Goal: Task Accomplishment & Management: Manage account settings

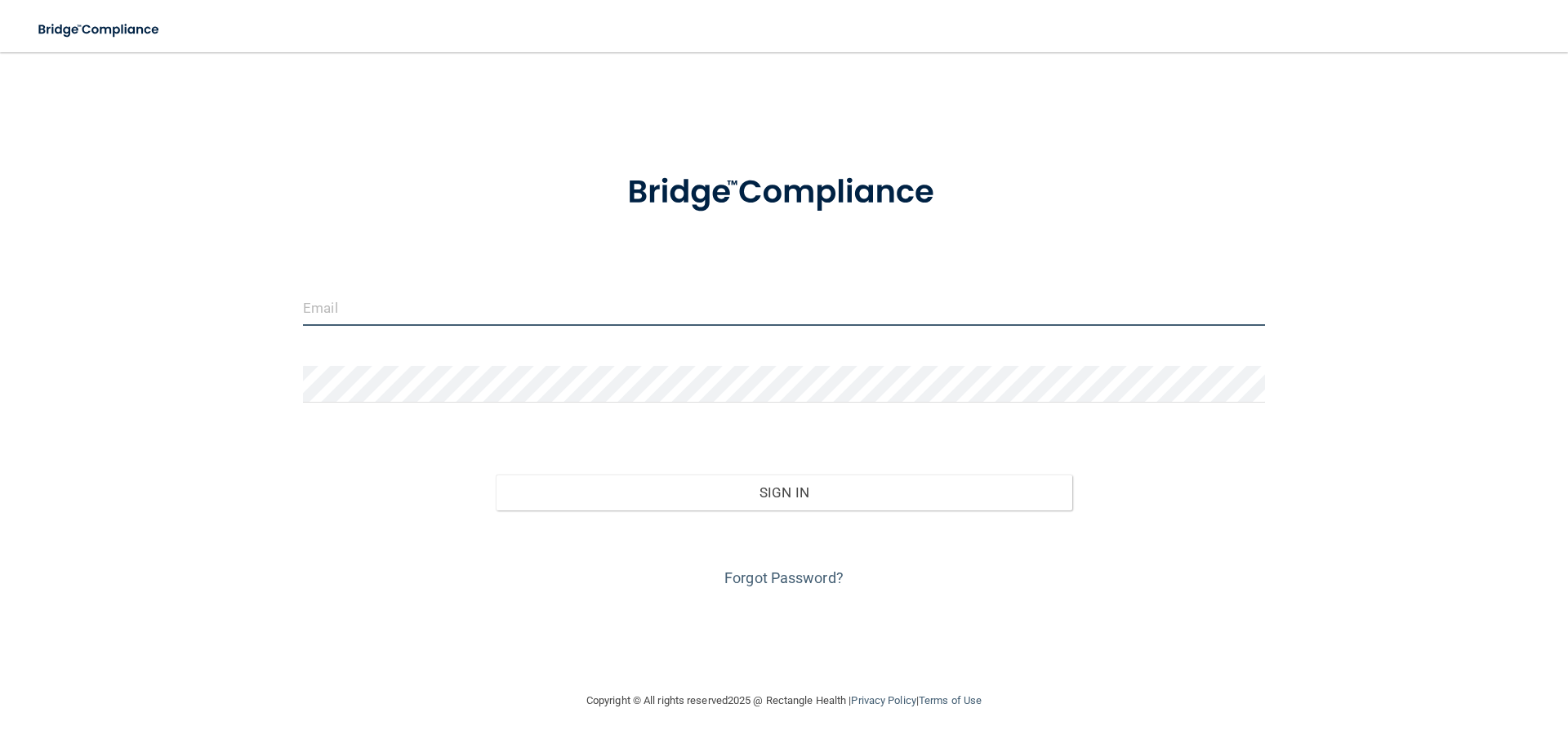
click at [350, 305] on input "email" at bounding box center [783, 308] width 962 height 37
type input "[EMAIL_ADDRESS][DOMAIN_NAME]"
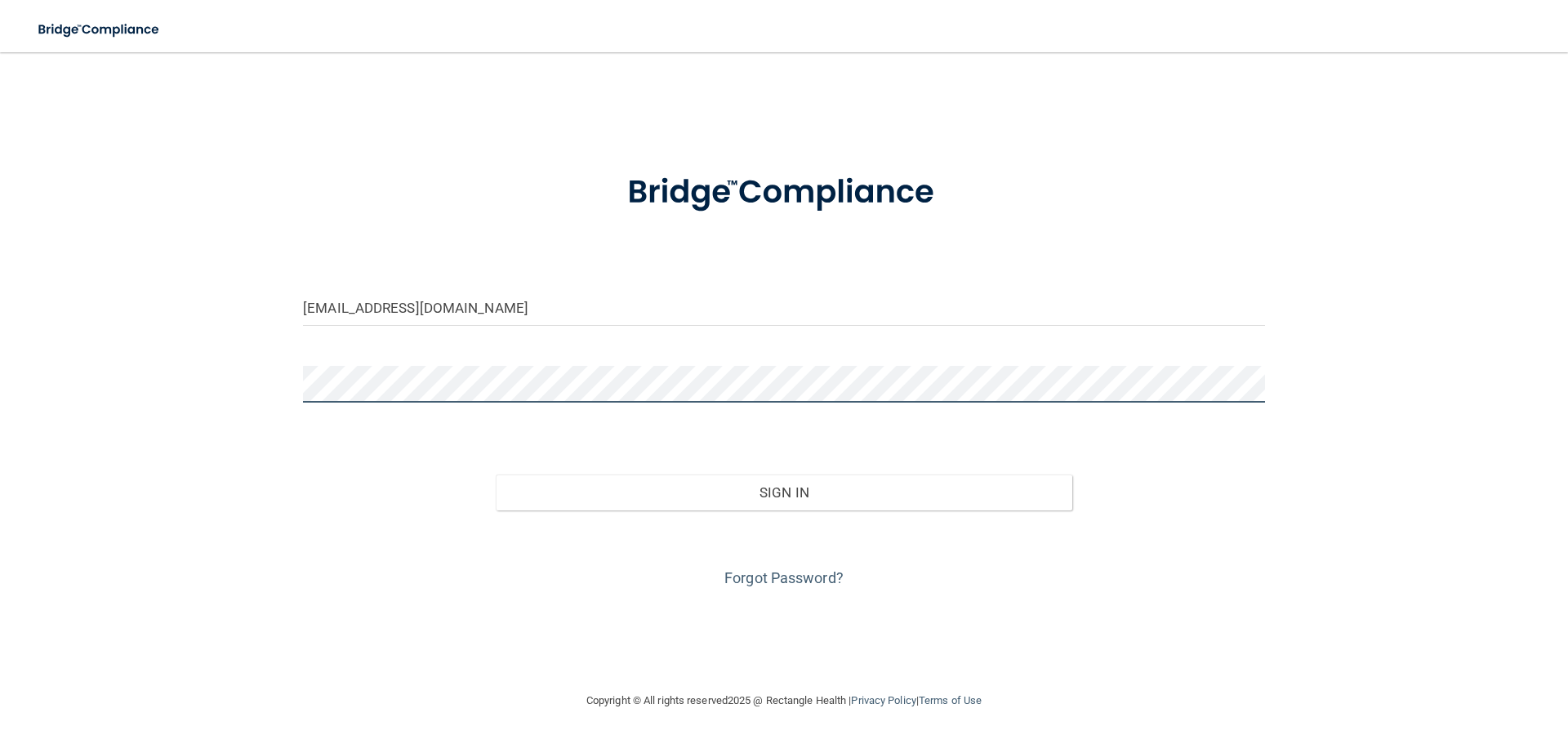
click at [495, 474] on button "Sign In" at bounding box center [784, 492] width 577 height 36
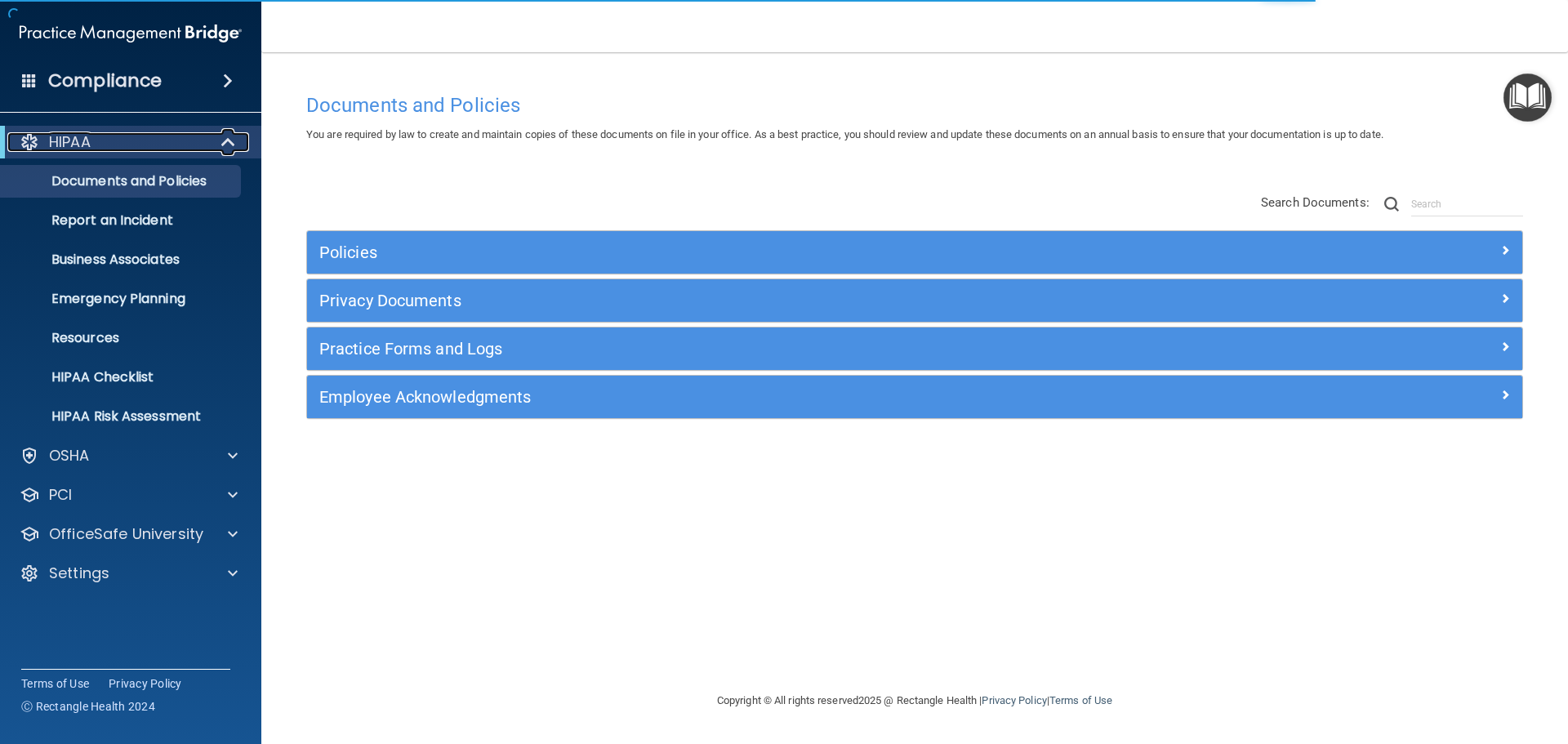
click at [228, 138] on span at bounding box center [229, 142] width 14 height 20
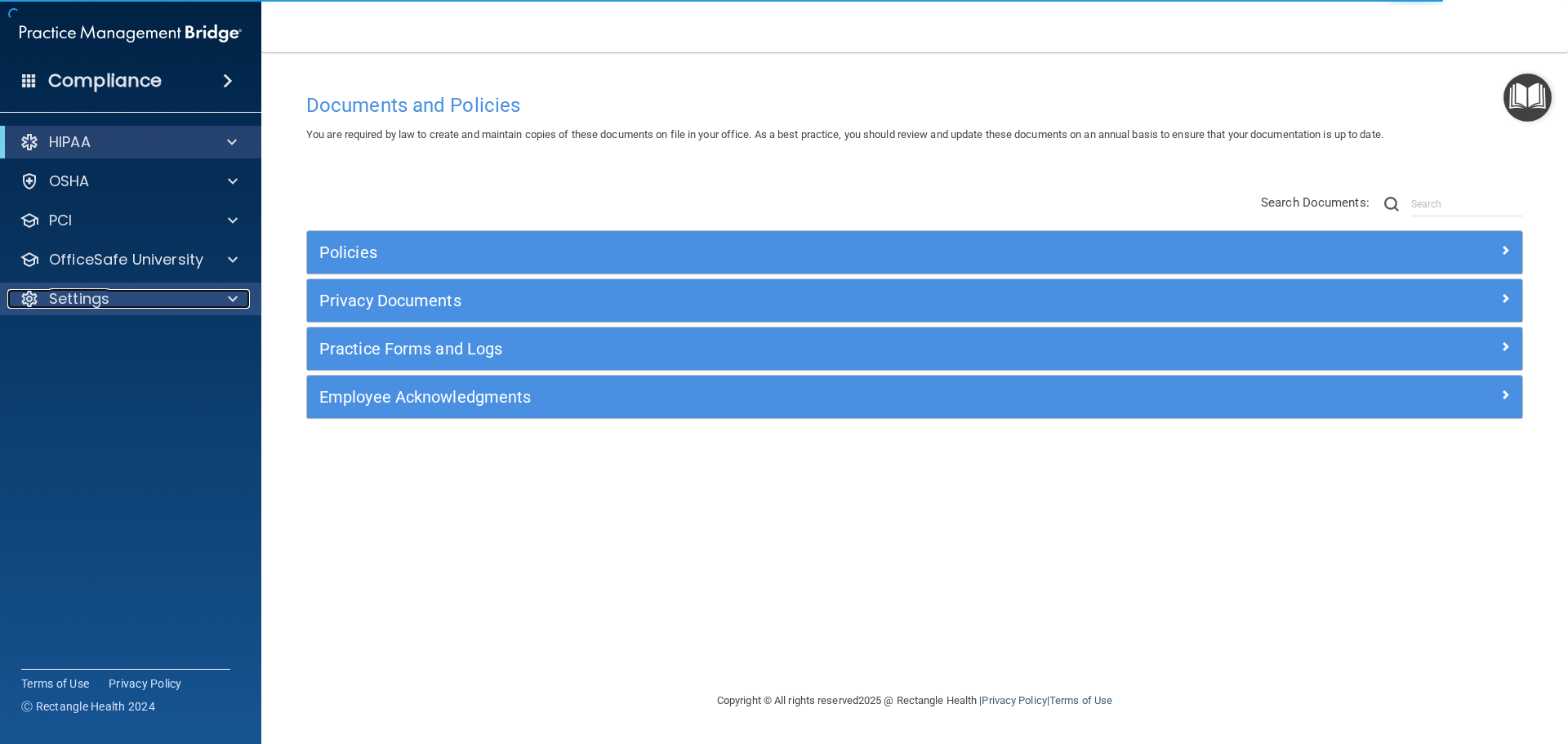
click at [88, 304] on p "Settings" at bounding box center [78, 299] width 60 height 20
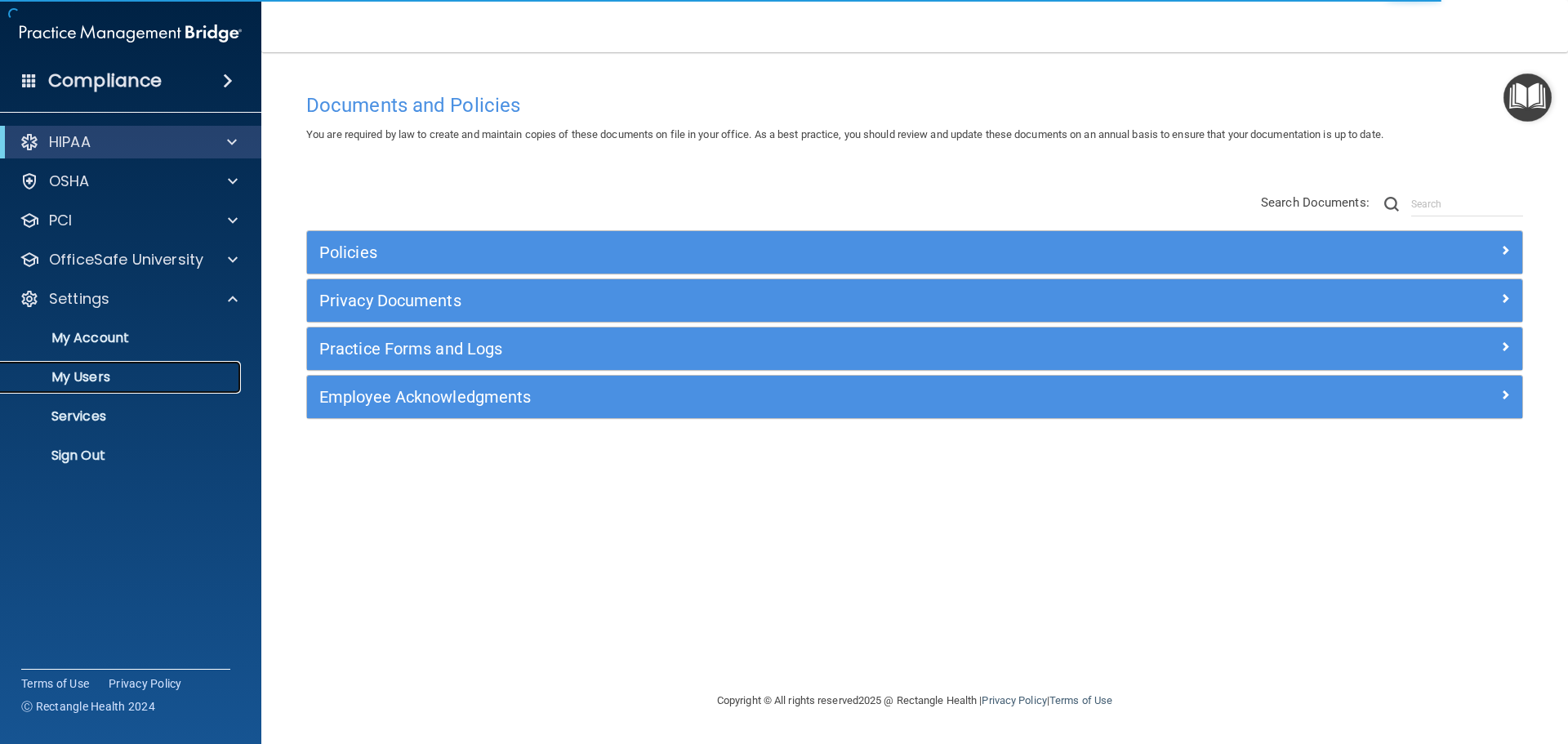
click at [90, 379] on p "My Users" at bounding box center [122, 378] width 223 height 16
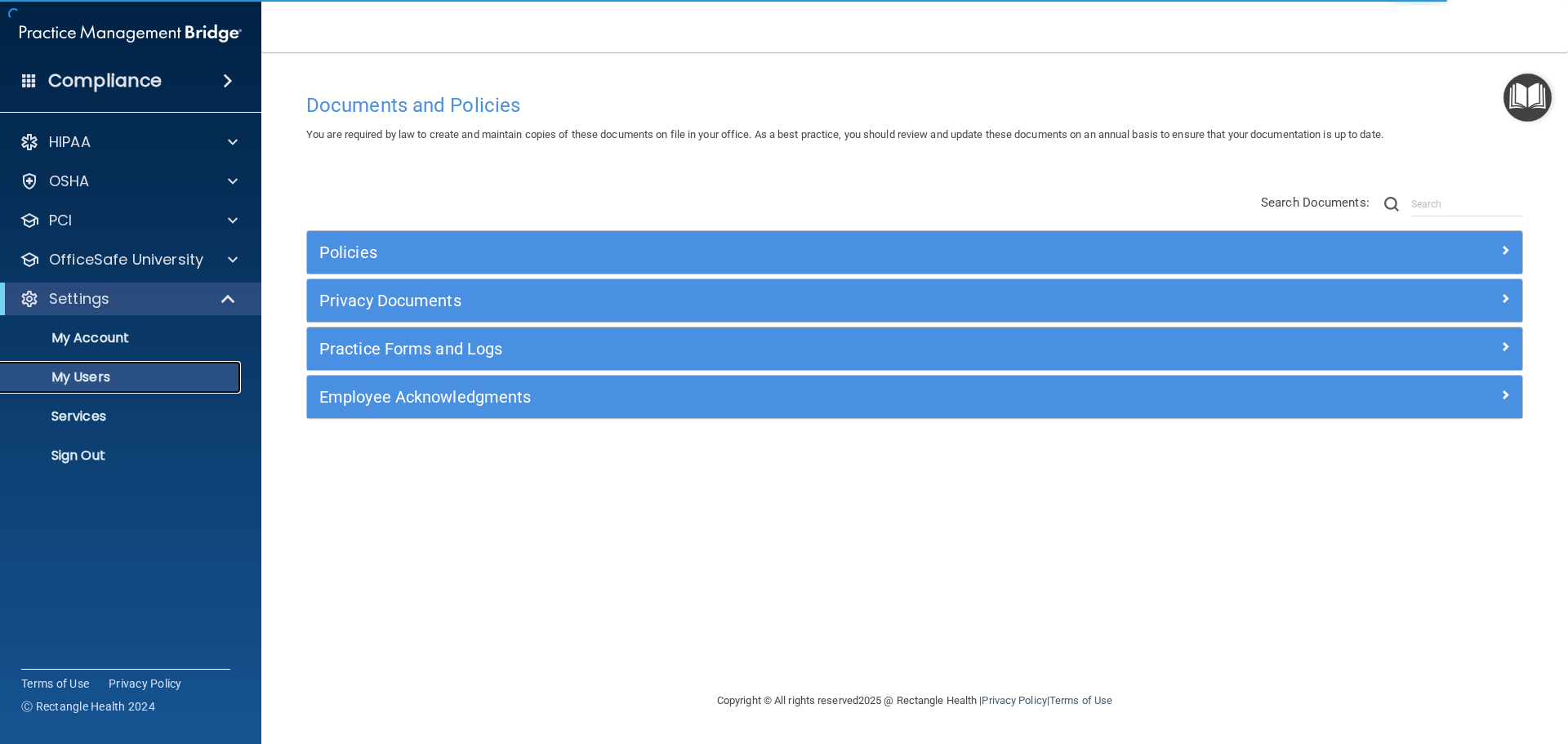
select select "20"
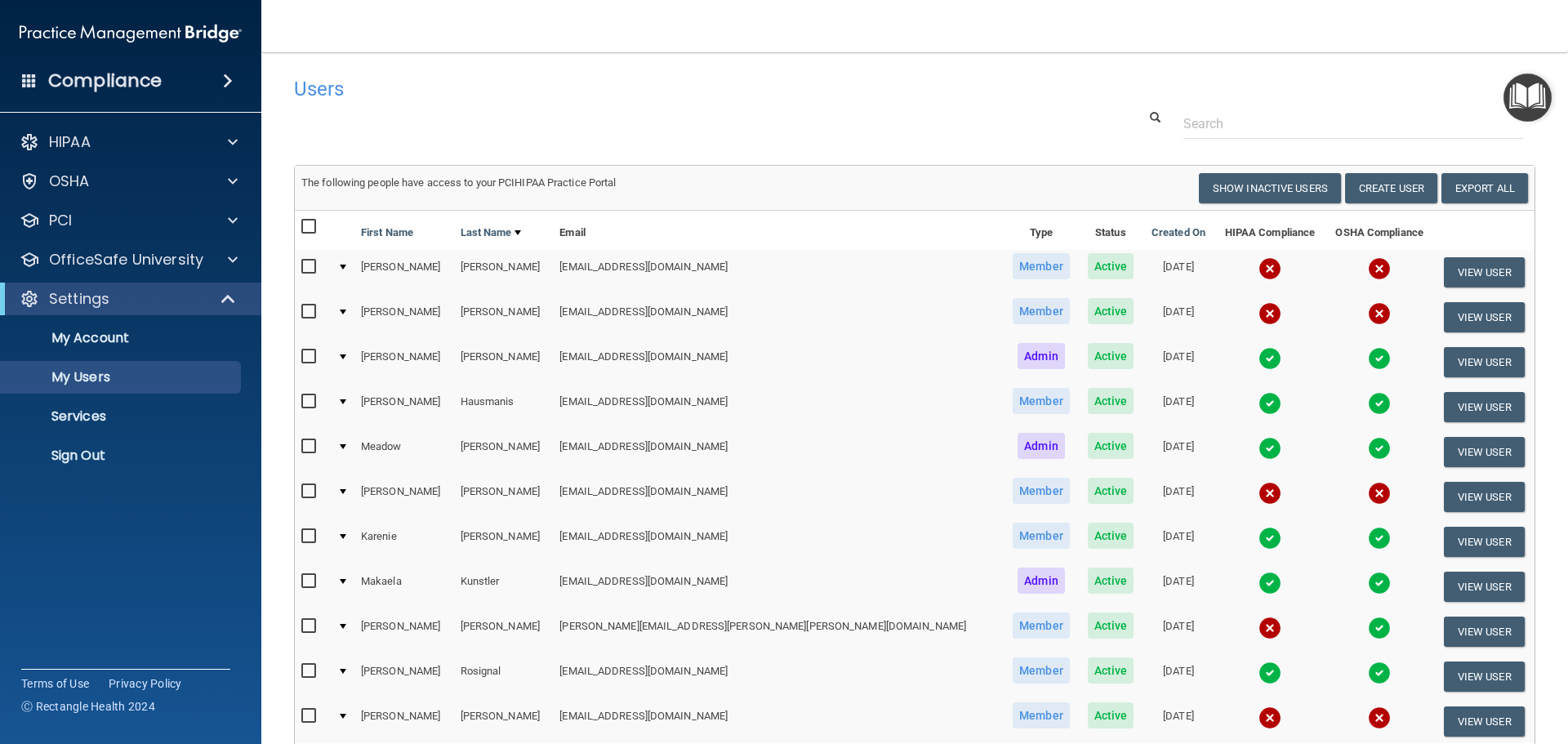
click at [310, 268] on input "checkbox" at bounding box center [310, 267] width 19 height 13
checkbox input "true"
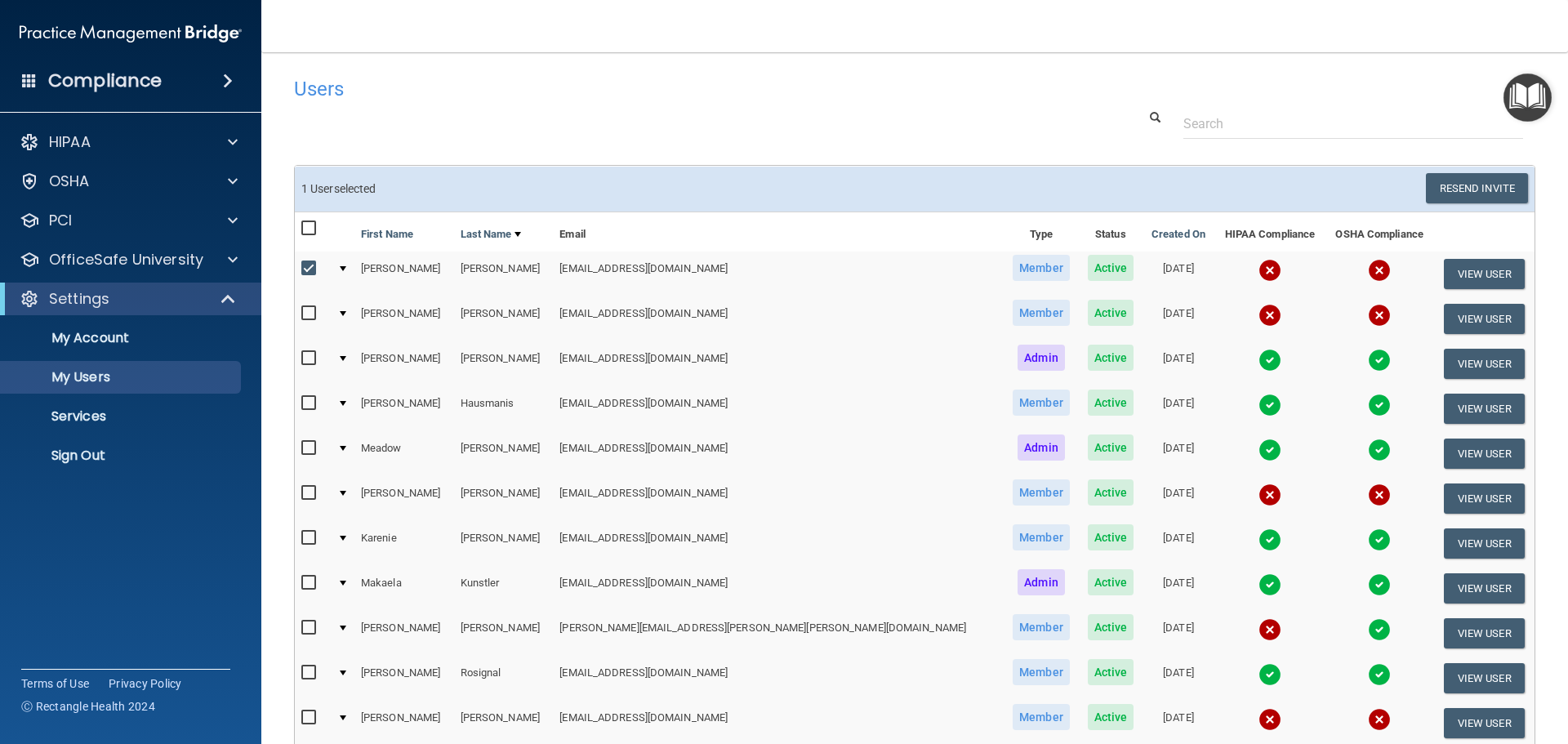
click at [307, 313] on input "checkbox" at bounding box center [310, 313] width 19 height 13
checkbox input "true"
click at [312, 492] on input "checkbox" at bounding box center [310, 493] width 19 height 13
checkbox input "true"
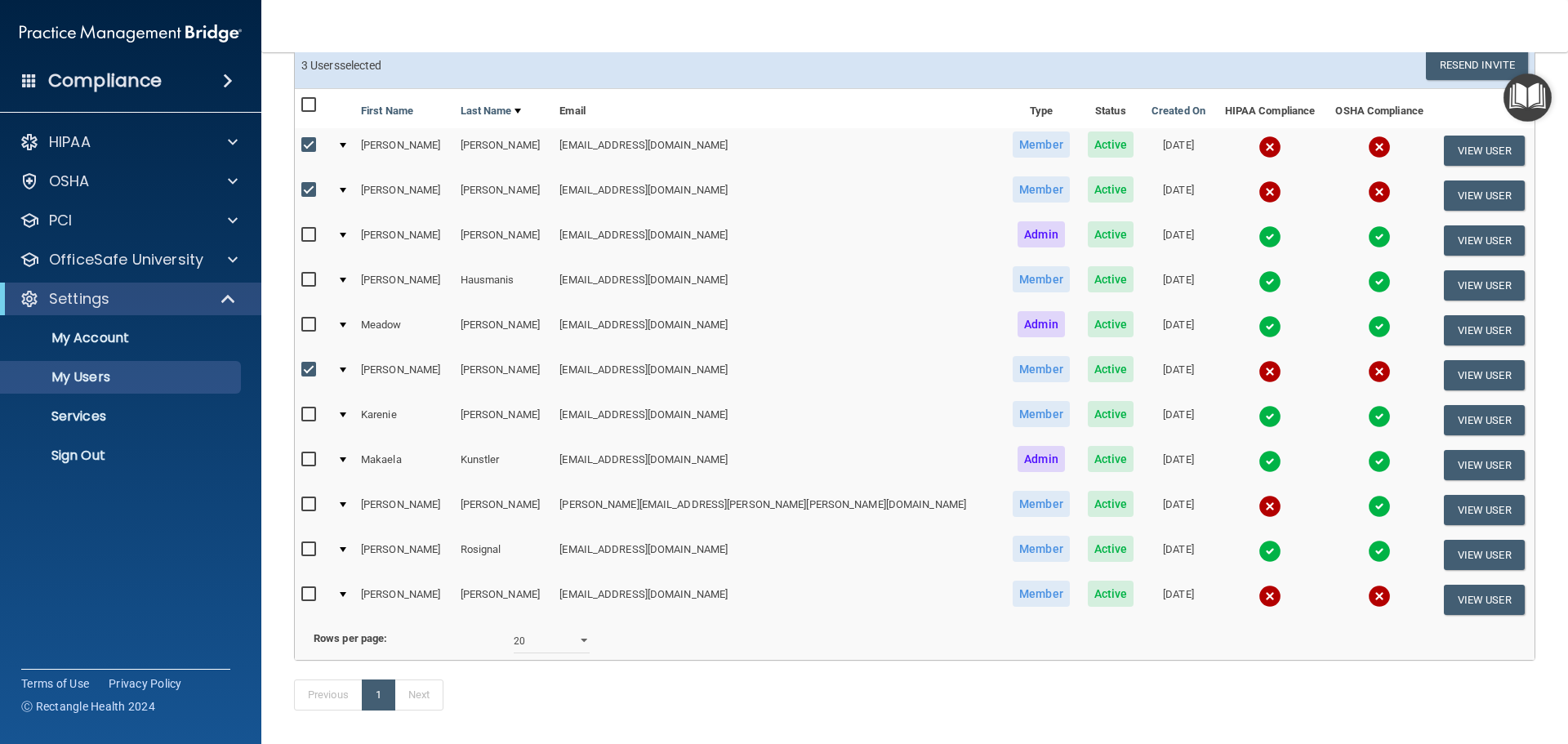
scroll to position [142, 0]
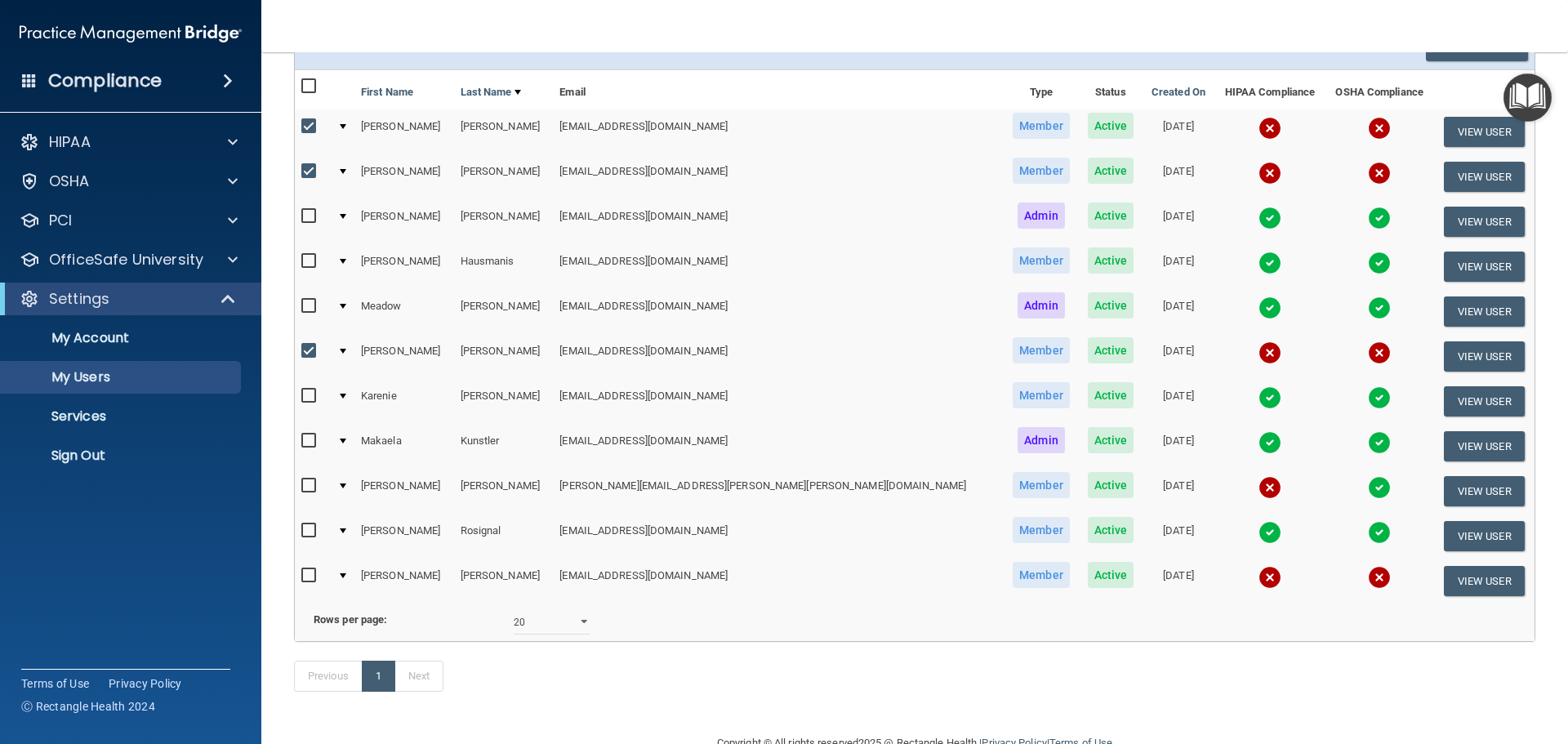
click at [307, 480] on input "checkbox" at bounding box center [310, 486] width 19 height 13
checkbox input "true"
click at [307, 576] on input "checkbox" at bounding box center [310, 576] width 19 height 13
checkbox input "true"
click at [520, 635] on select "10 20 30 40 all" at bounding box center [552, 623] width 76 height 25
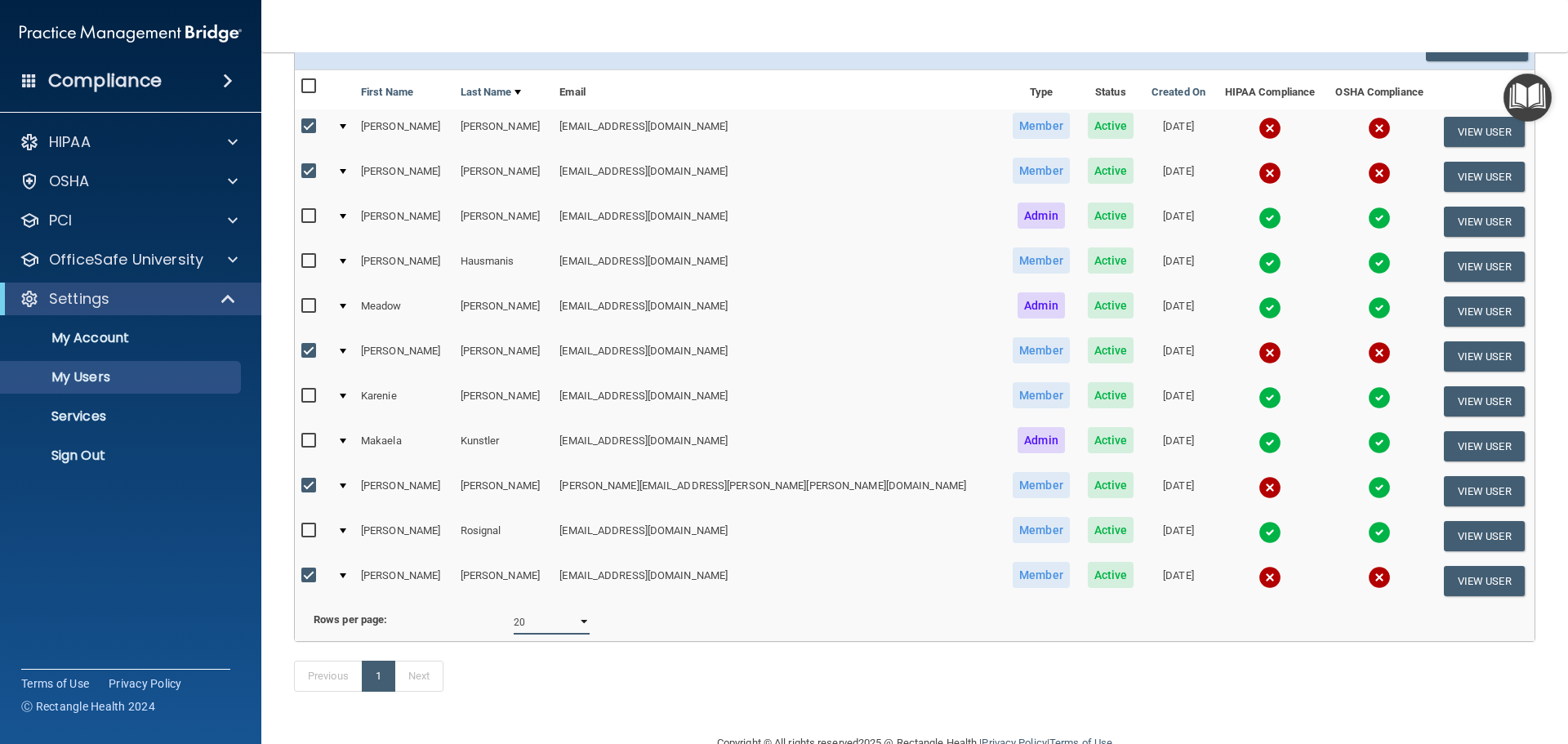
select select "11"
click at [514, 622] on select "10 20 30 40 all" at bounding box center [552, 623] width 76 height 25
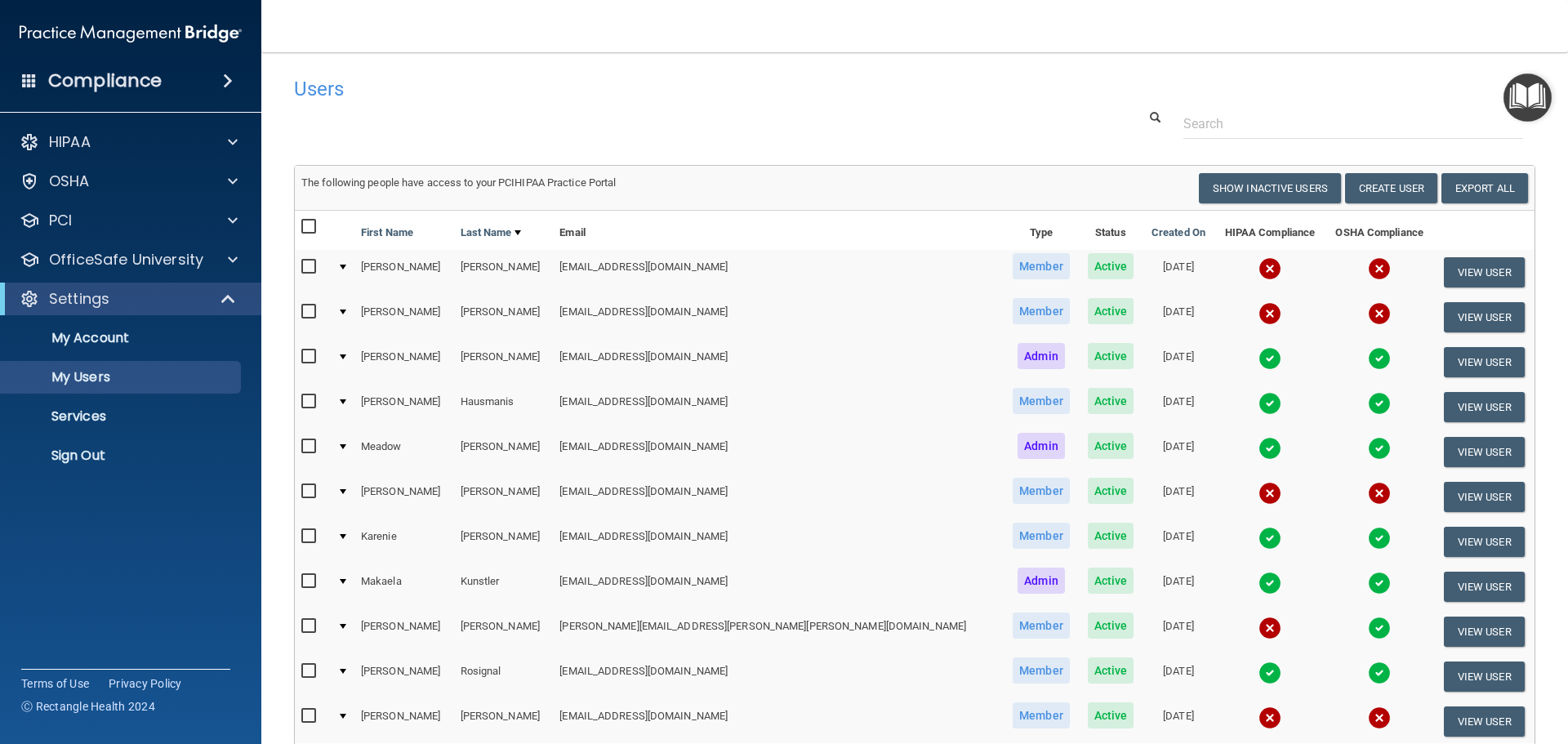
click at [312, 267] on input "checkbox" at bounding box center [310, 267] width 19 height 13
checkbox input "true"
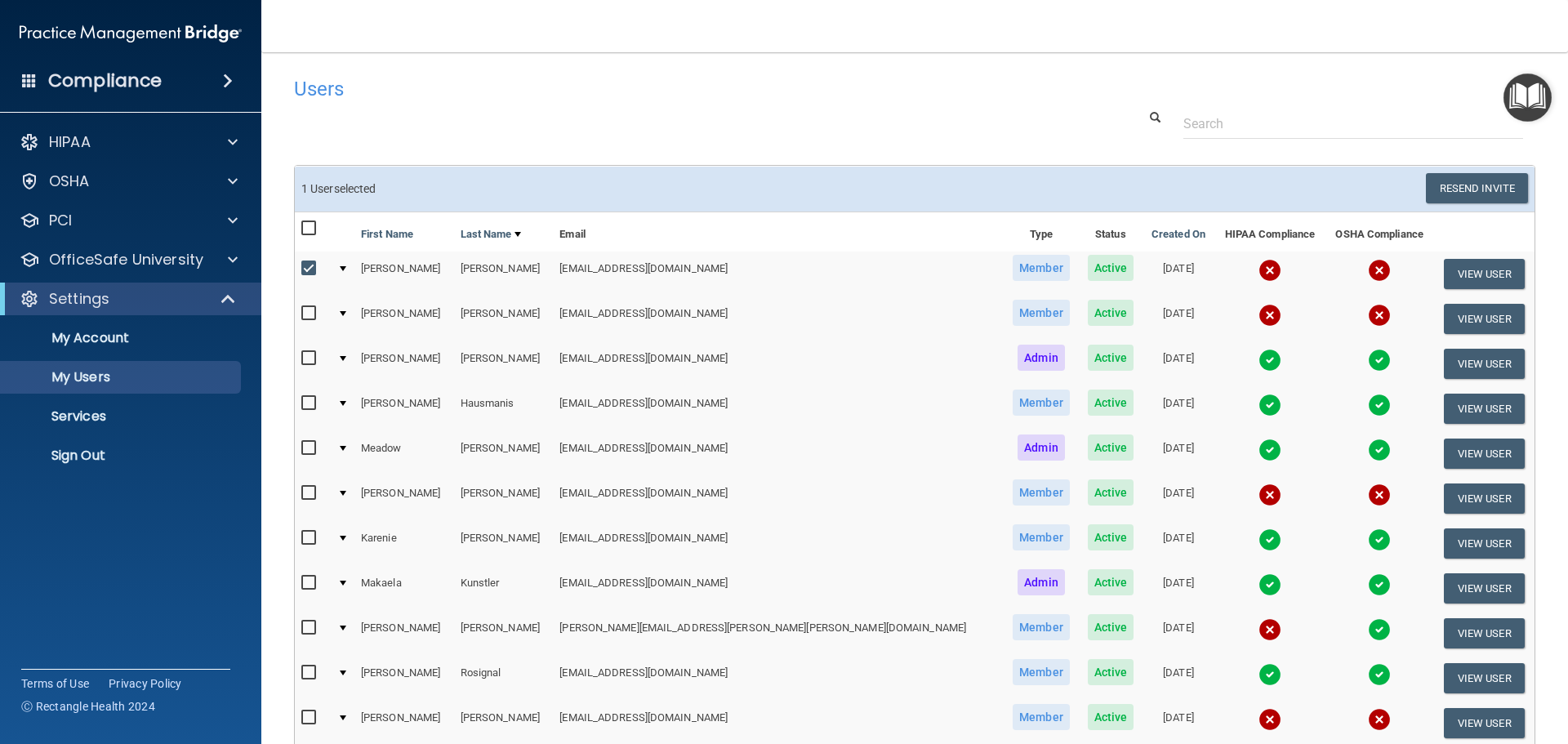
click at [311, 311] on input "checkbox" at bounding box center [310, 313] width 19 height 13
checkbox input "true"
click at [307, 492] on input "checkbox" at bounding box center [310, 493] width 19 height 13
checkbox input "true"
click at [307, 631] on input "checkbox" at bounding box center [310, 629] width 19 height 13
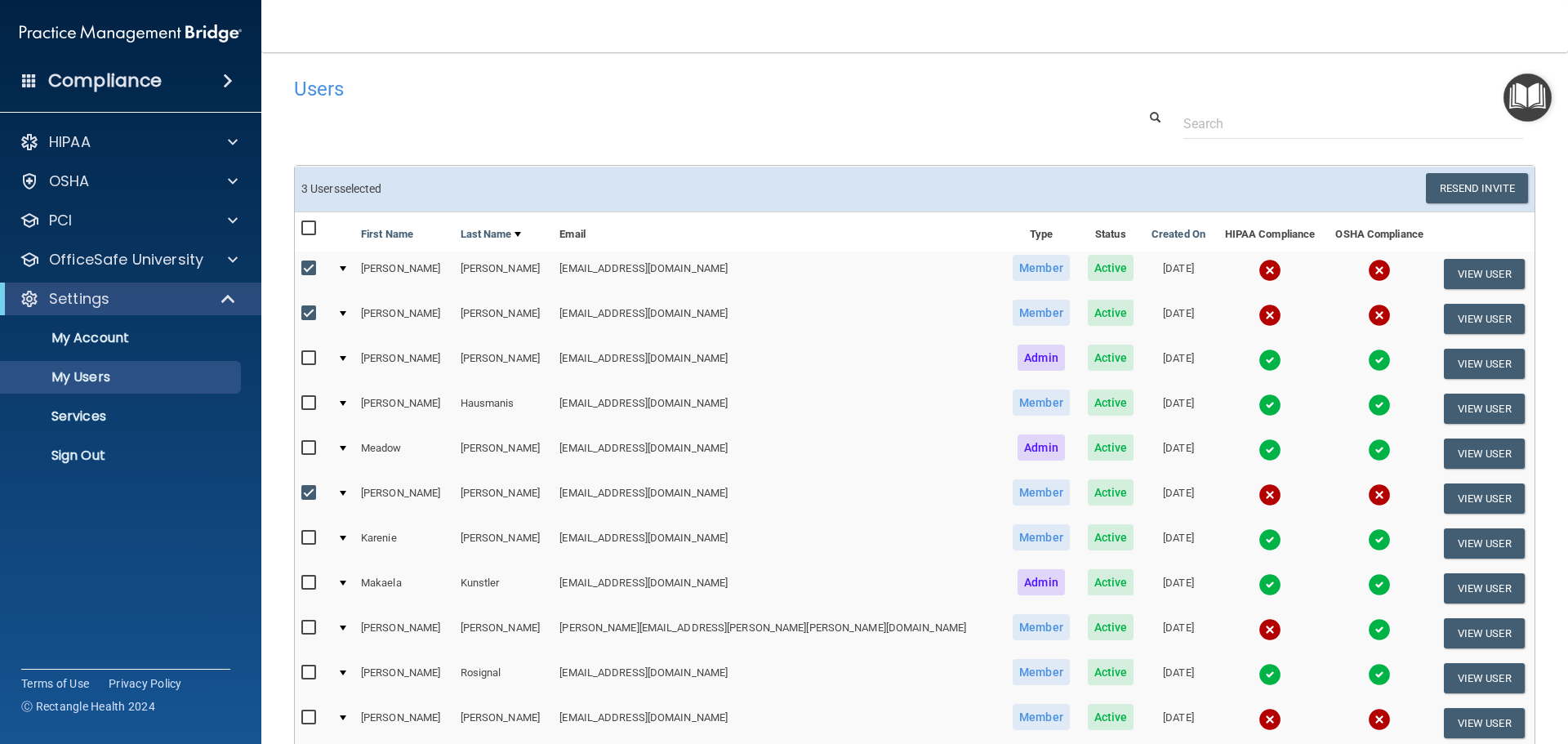
checkbox input "true"
click at [304, 719] on input "checkbox" at bounding box center [310, 718] width 19 height 13
checkbox input "true"
click at [520, 189] on button "Resend Invite" at bounding box center [1476, 188] width 102 height 31
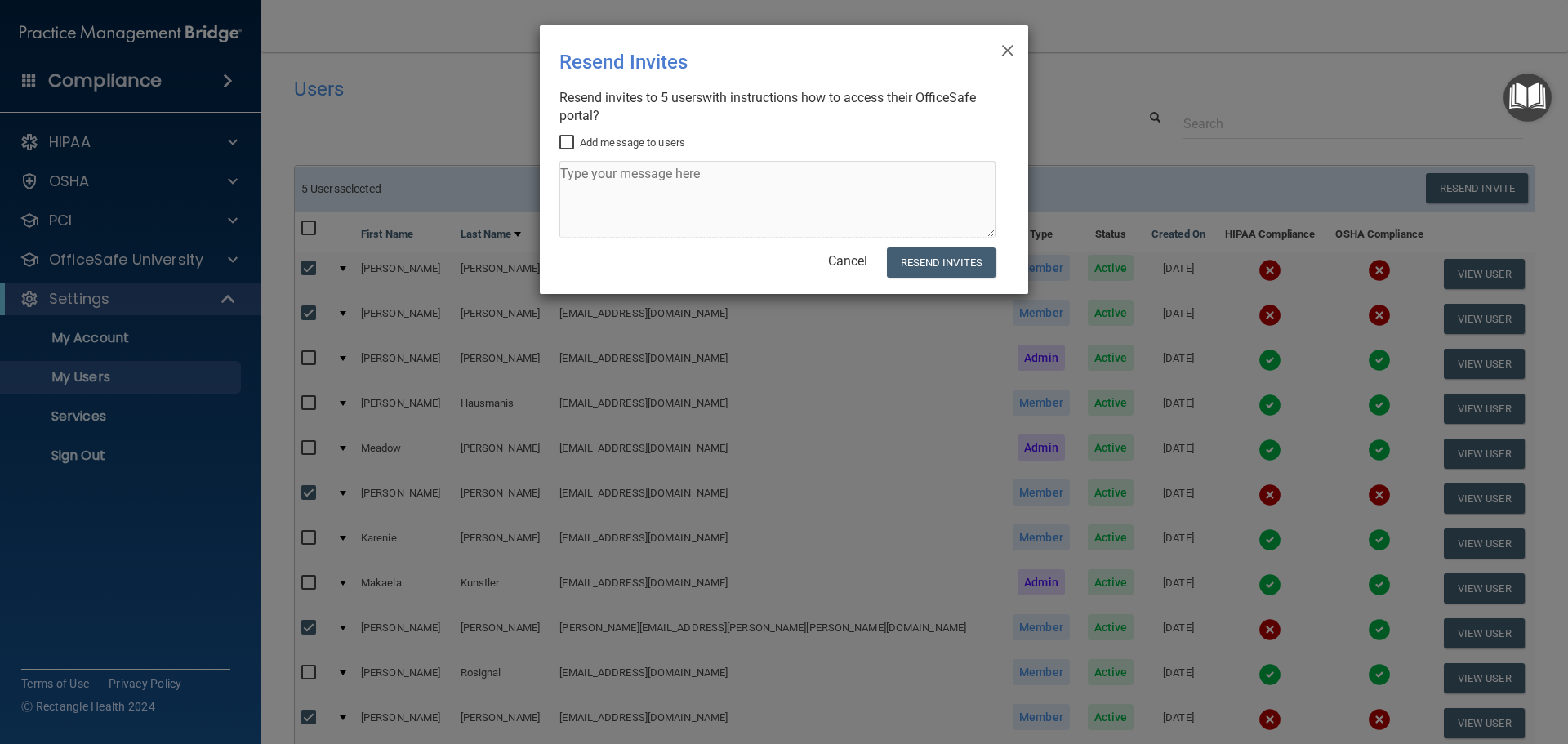
click at [520, 136] on input "Add message to users" at bounding box center [568, 143] width 19 height 13
checkbox input "true"
click at [520, 190] on textarea at bounding box center [777, 199] width 436 height 77
type textarea "Please update OSHA and Hipaa"
click at [520, 266] on button "Resend Invites" at bounding box center [941, 262] width 109 height 31
